Goal: Browse casually

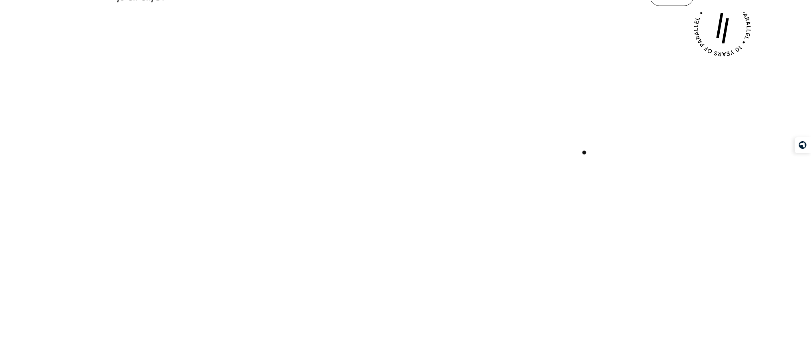
scroll to position [220, 0]
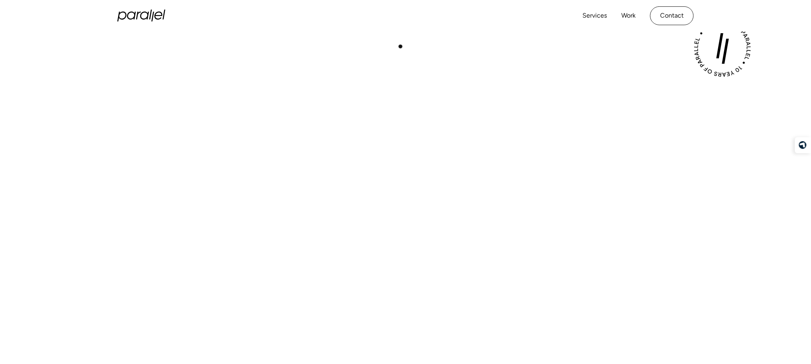
click at [404, 51] on div "Play with Sound" at bounding box center [405, 204] width 545 height 306
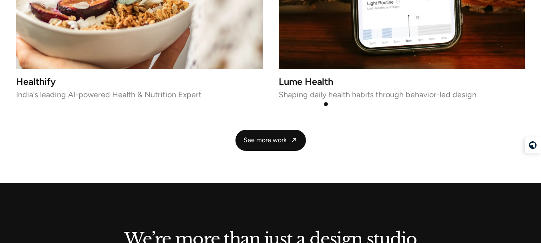
scroll to position [1782, 0]
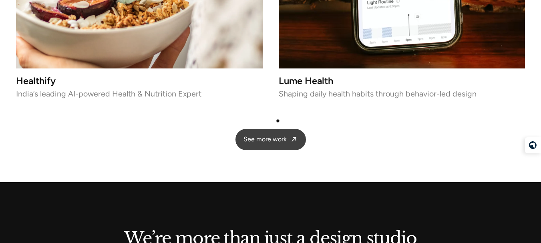
click at [278, 135] on span "See more work" at bounding box center [264, 139] width 43 height 8
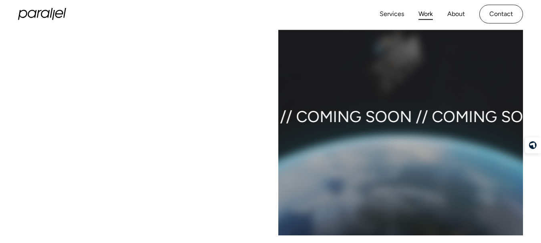
scroll to position [841, 0]
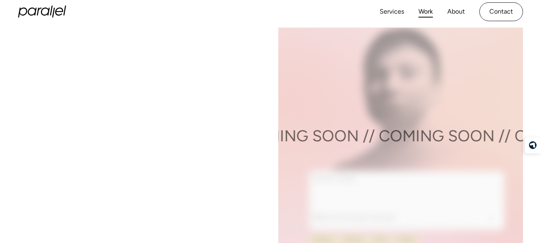
scroll to position [1441, 0]
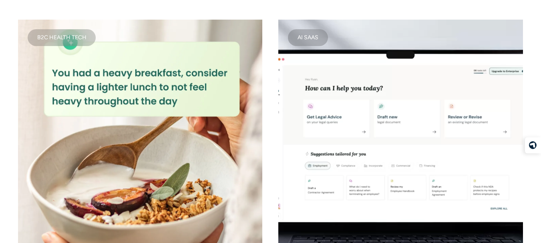
scroll to position [2082, 0]
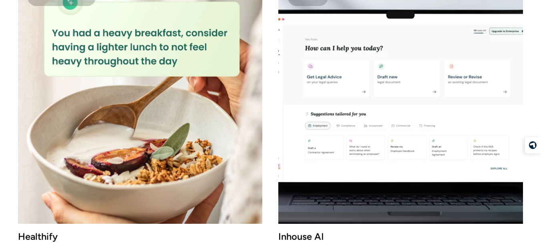
click at [147, 92] on img at bounding box center [140, 102] width 244 height 244
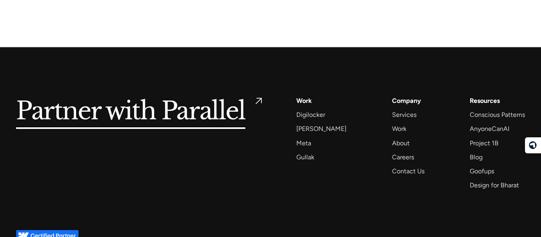
scroll to position [4242, 0]
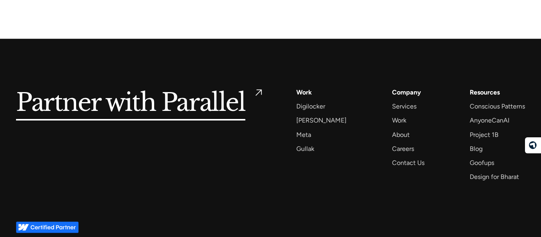
click at [62, 221] on img at bounding box center [47, 227] width 62 height 12
